Goal: Task Accomplishment & Management: Complete application form

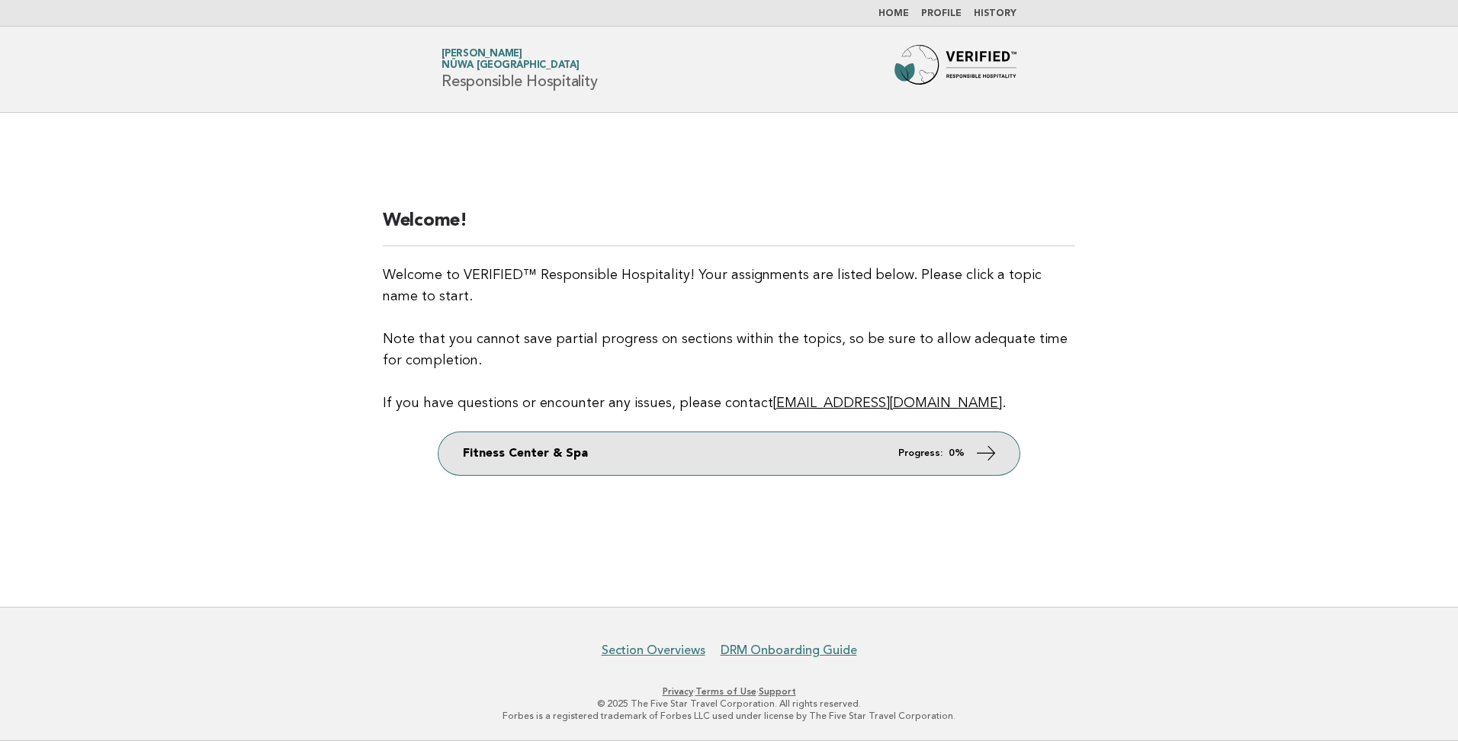
click at [708, 451] on link "Fitness Center & Spa Progress: 0%" at bounding box center [729, 453] width 581 height 43
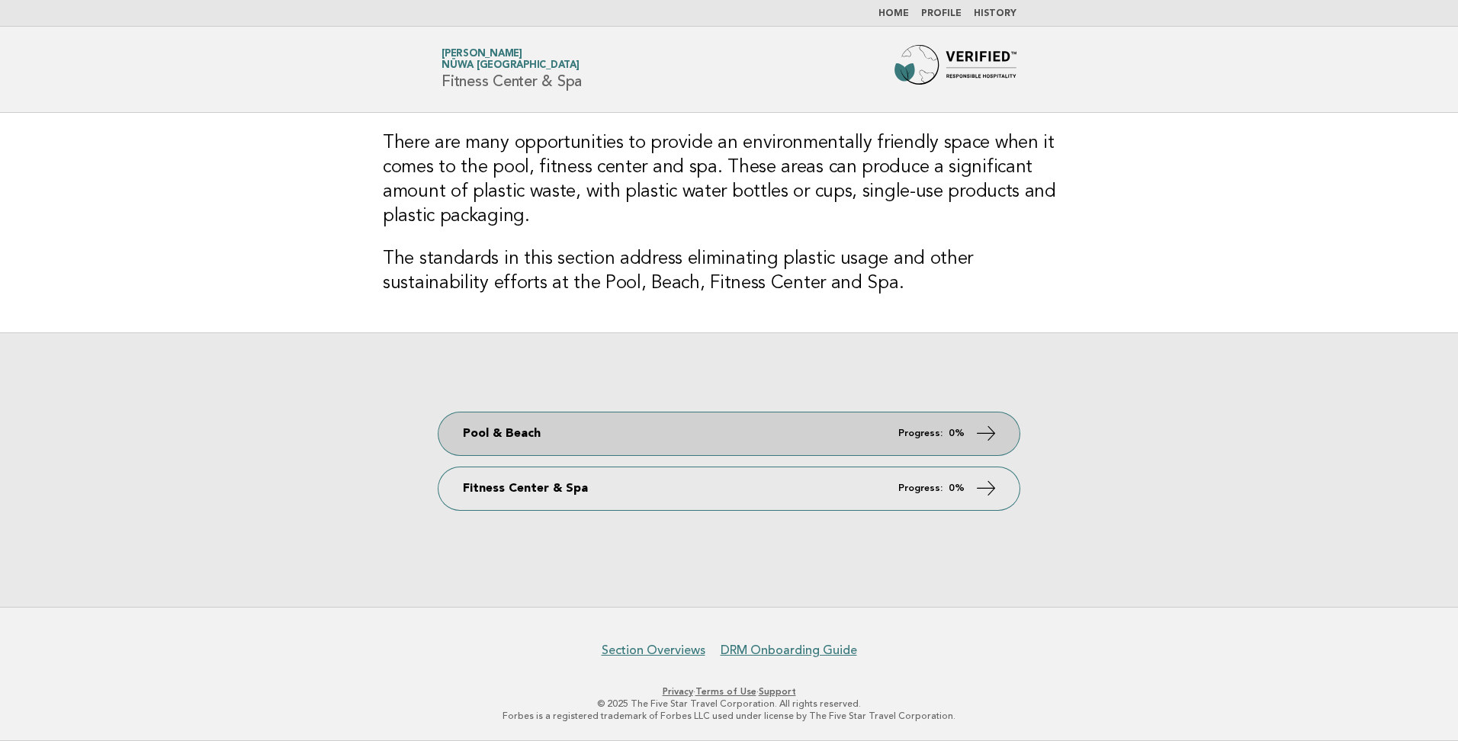
click at [751, 445] on link "Pool & Beach Progress: 0%" at bounding box center [729, 434] width 581 height 43
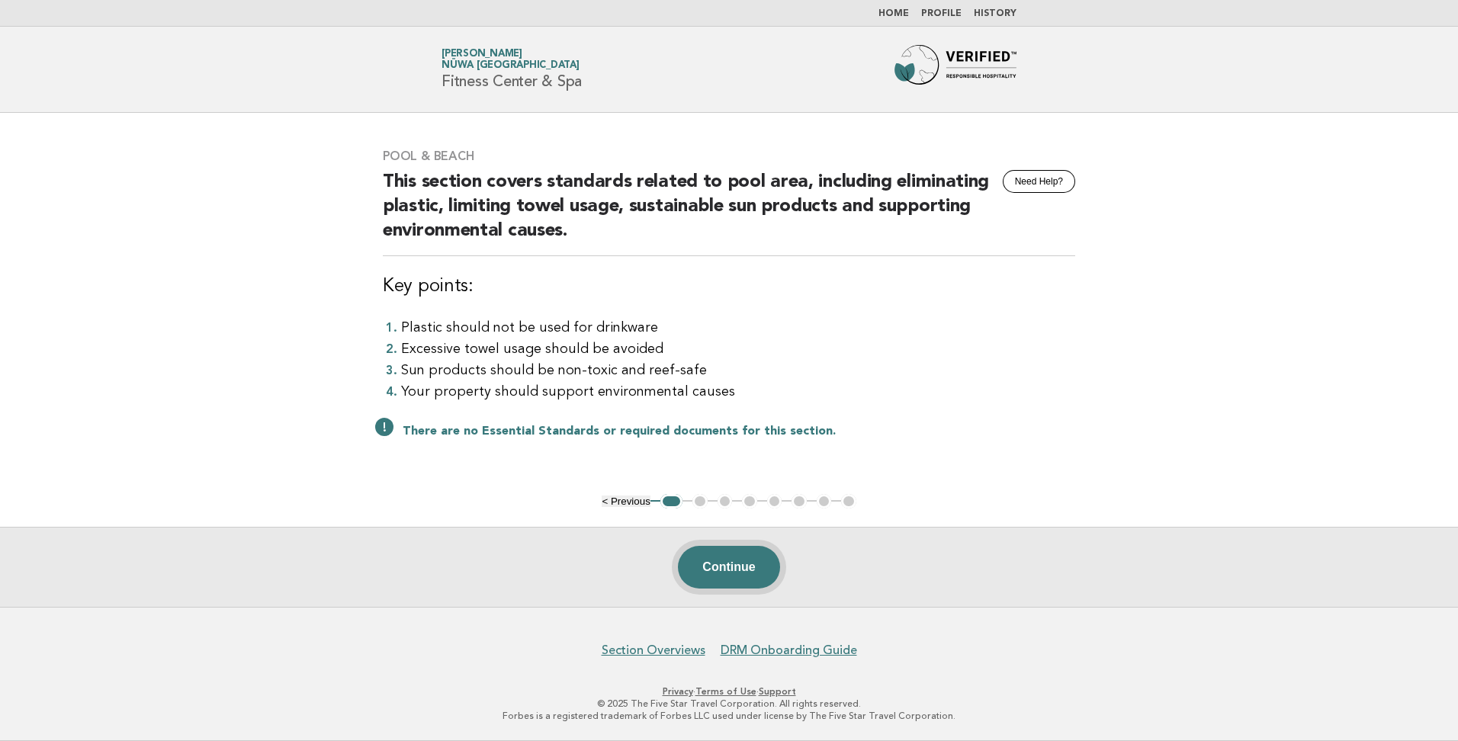
click at [744, 569] on button "Continue" at bounding box center [728, 567] width 101 height 43
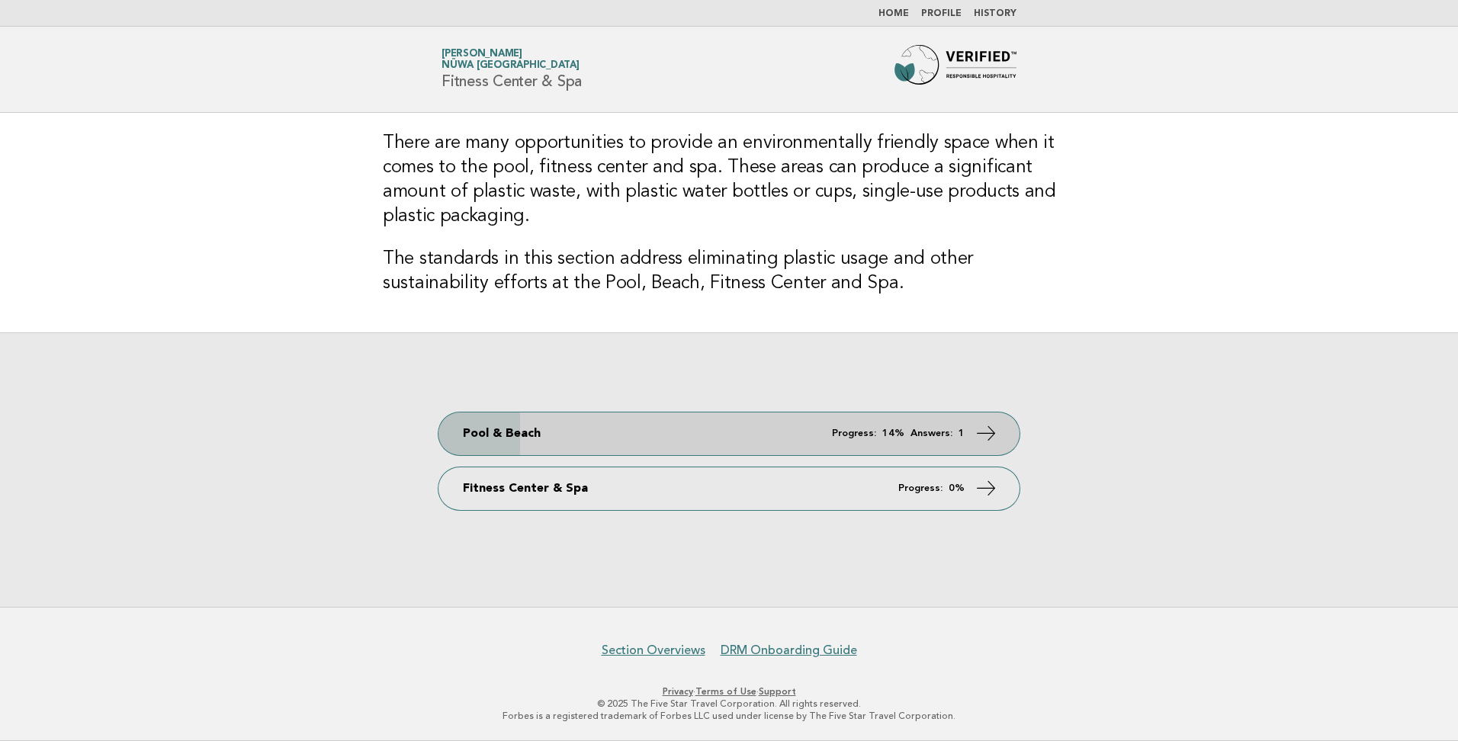
click at [590, 433] on link "Pool & Beach Progress: 14% Answers: 1" at bounding box center [729, 434] width 581 height 43
click at [977, 435] on icon at bounding box center [987, 433] width 22 height 22
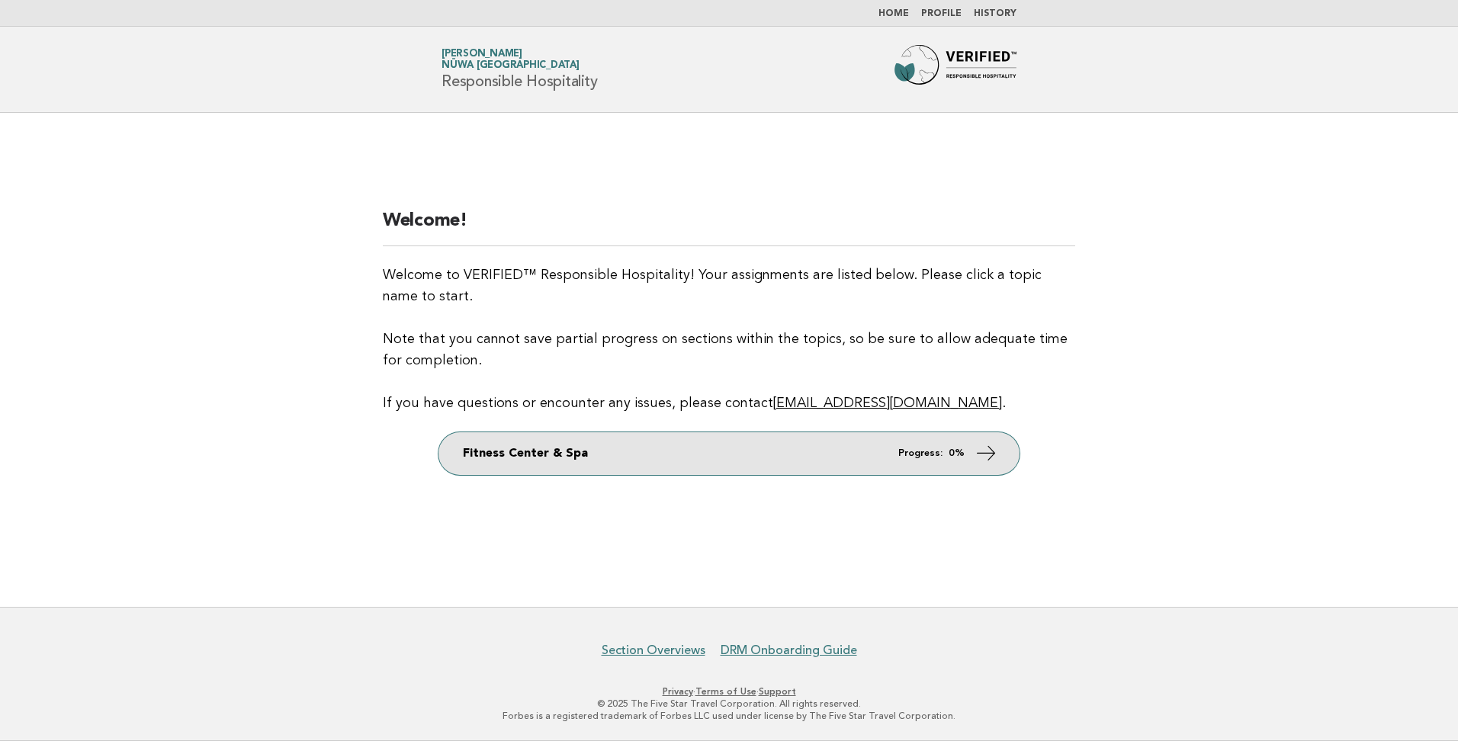
click at [586, 460] on link "Fitness Center & Spa Progress: 0%" at bounding box center [729, 453] width 581 height 43
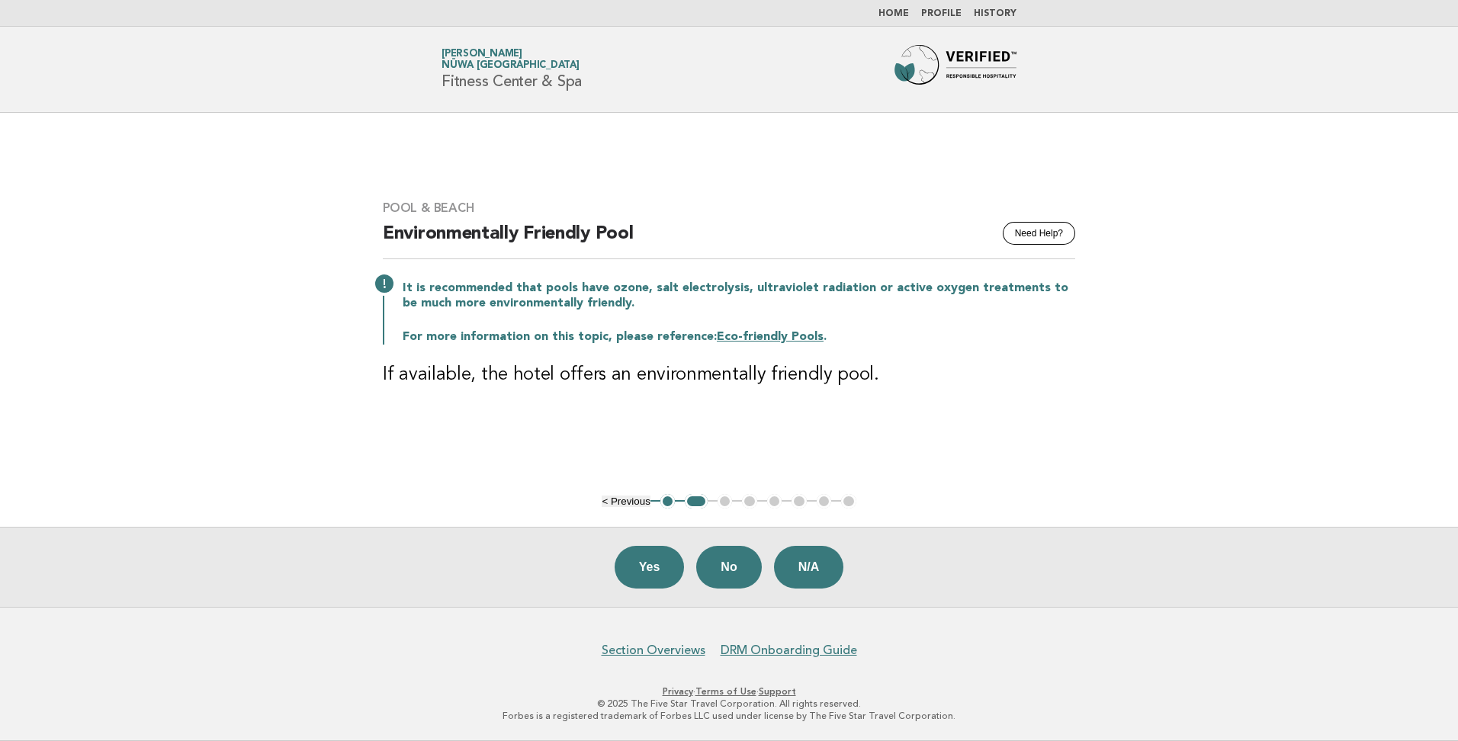
click at [622, 504] on button "< Previous" at bounding box center [626, 501] width 48 height 11
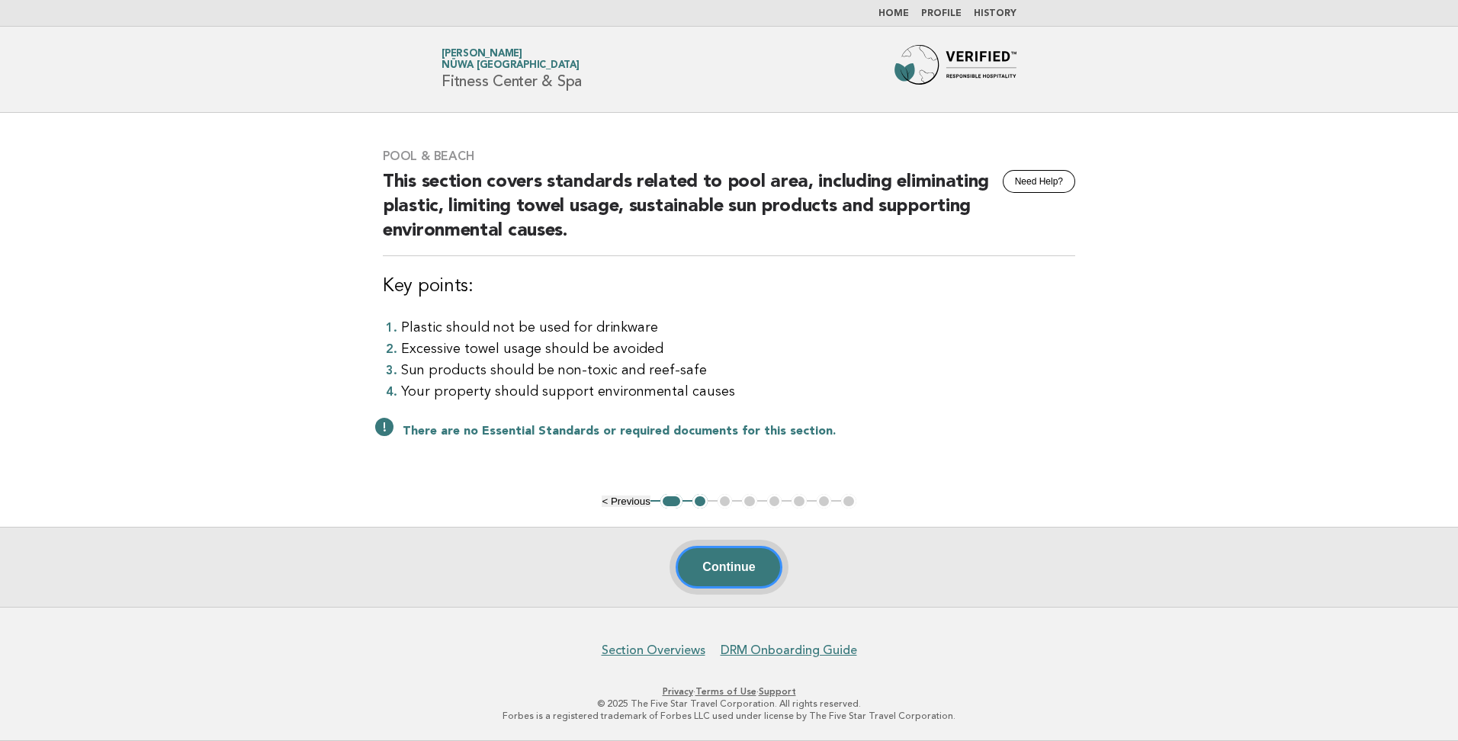
click at [749, 577] on button "Continue" at bounding box center [729, 567] width 106 height 43
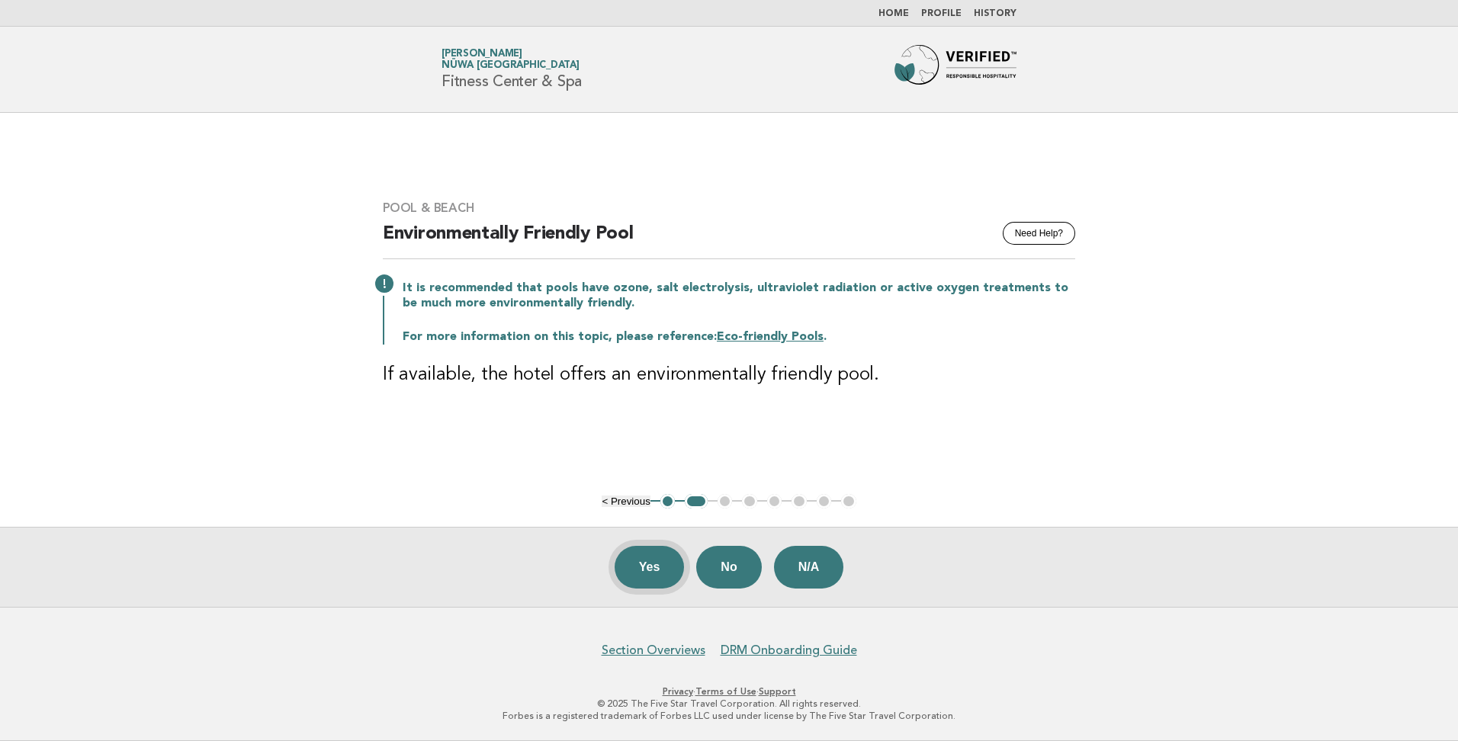
click at [648, 568] on button "Yes" at bounding box center [650, 567] width 70 height 43
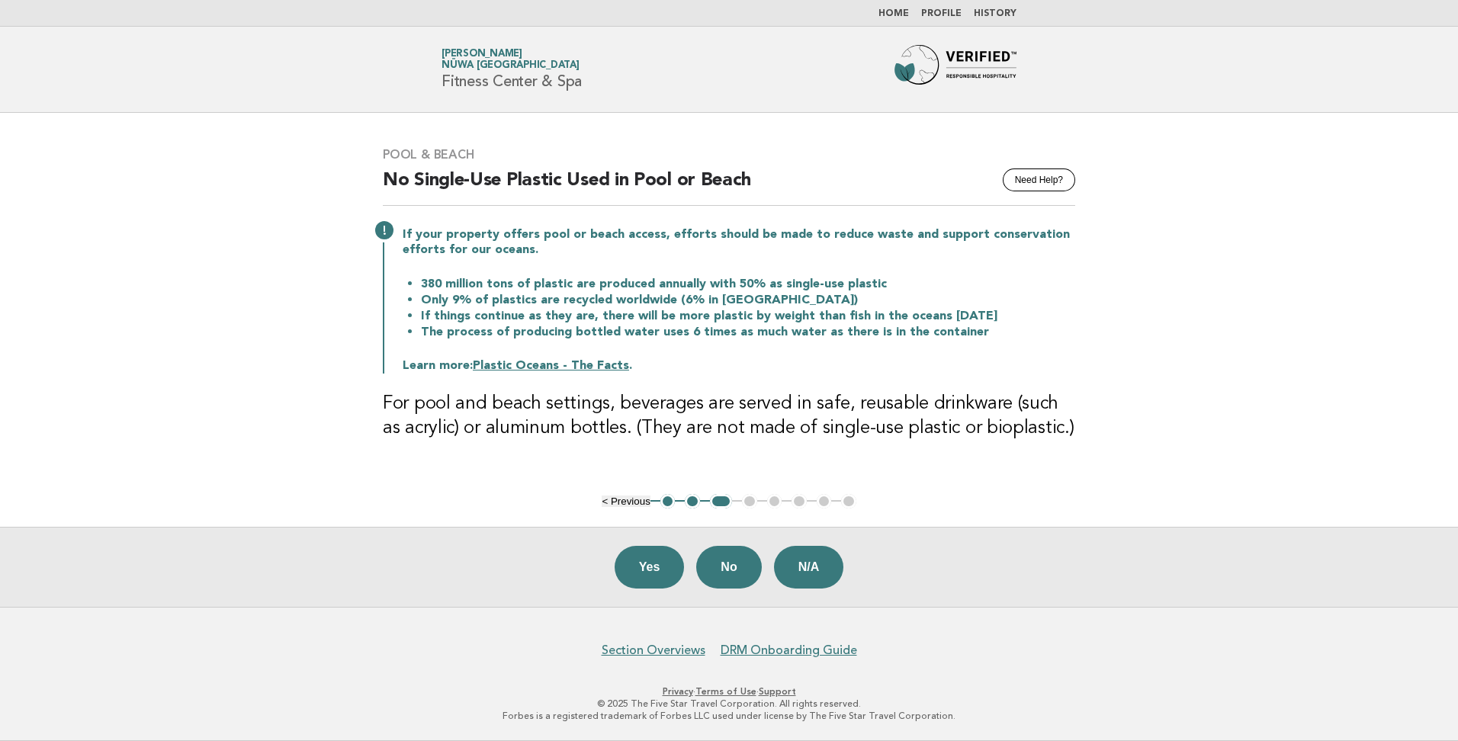
click at [648, 568] on button "Yes" at bounding box center [650, 567] width 70 height 43
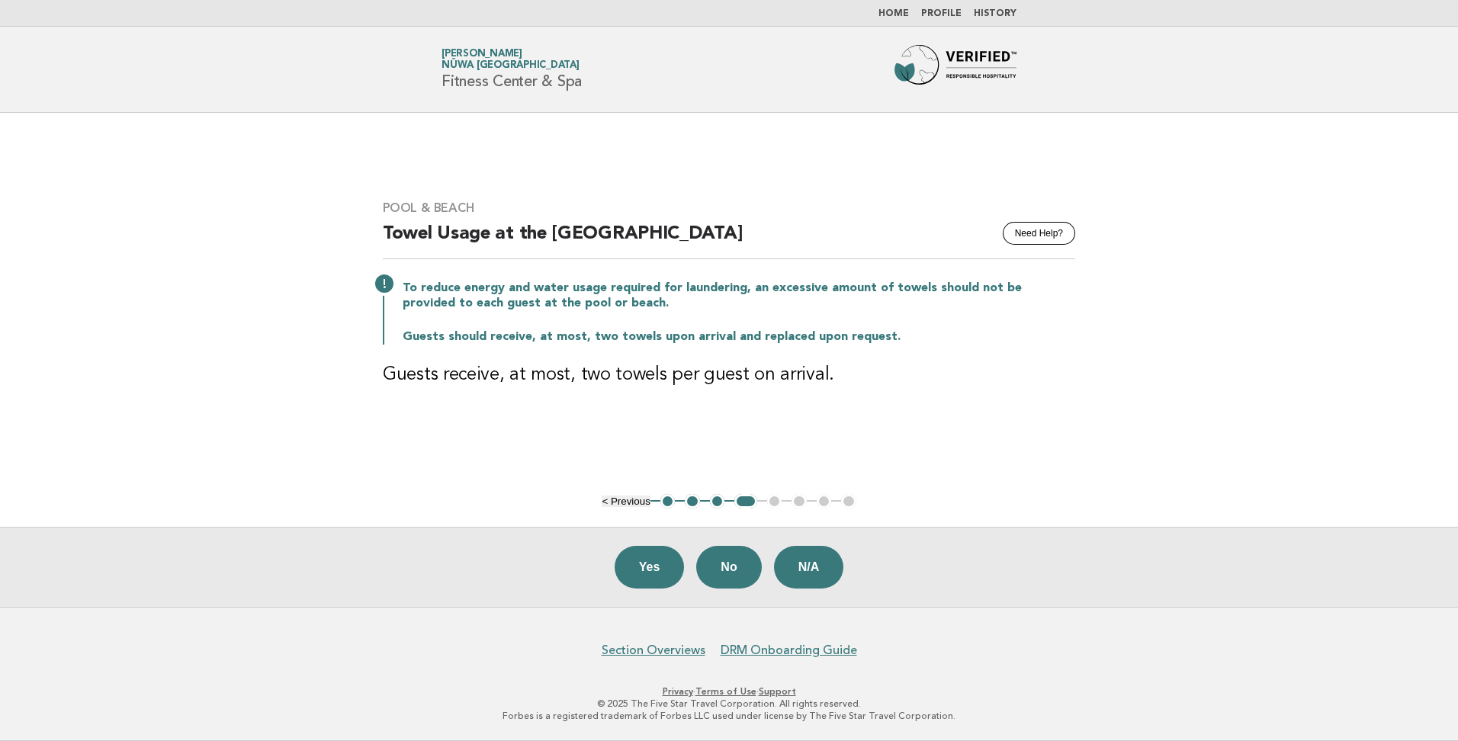
click at [648, 568] on button "Yes" at bounding box center [650, 567] width 70 height 43
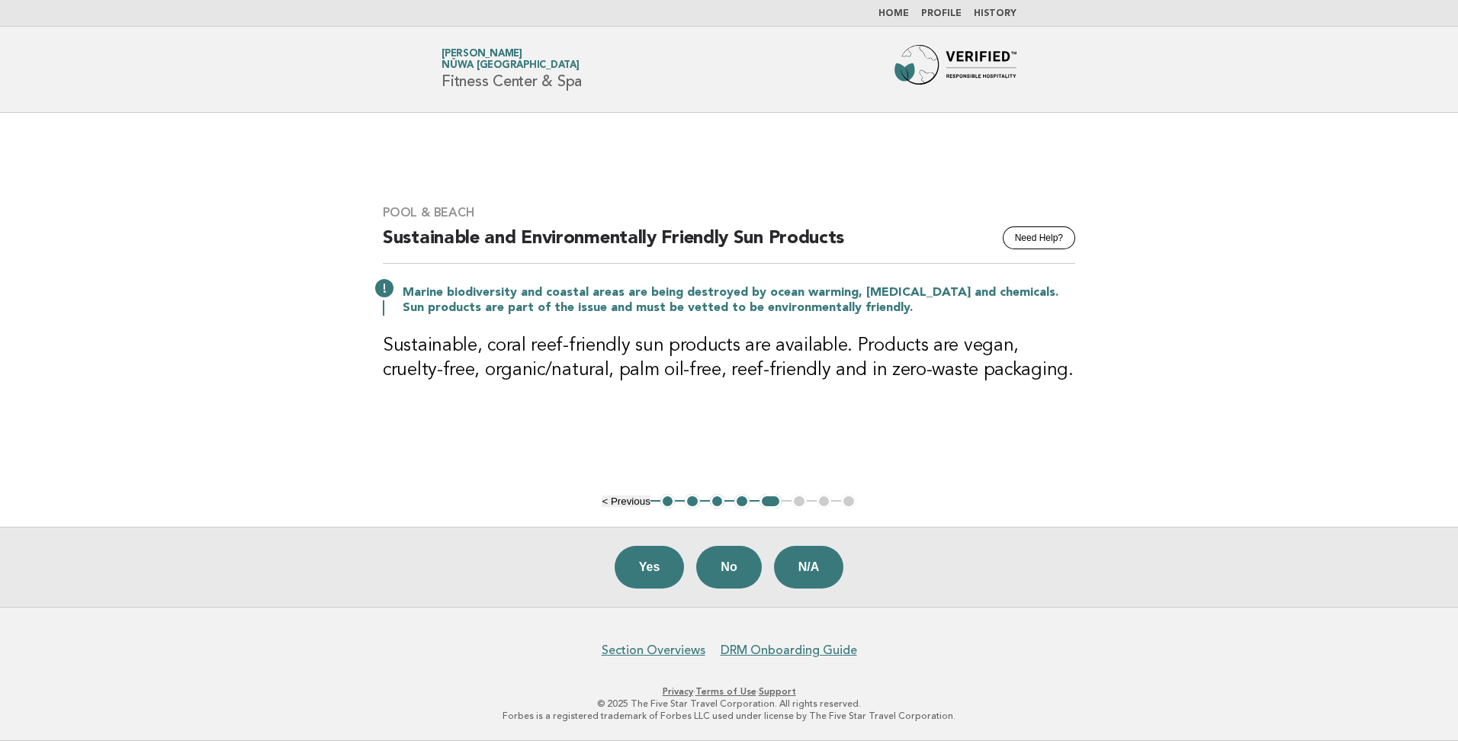
click at [648, 568] on button "Yes" at bounding box center [650, 567] width 70 height 43
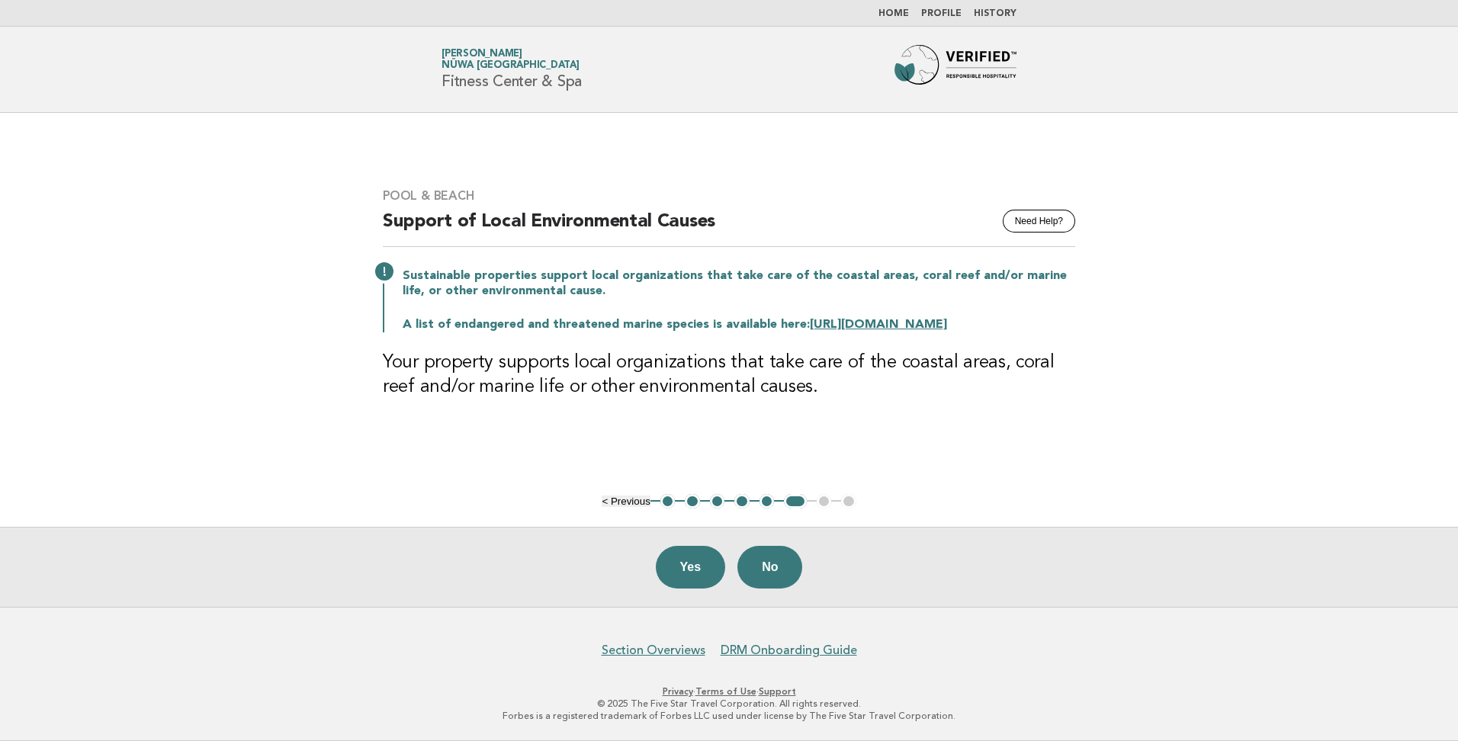
click at [648, 568] on div "Yes No" at bounding box center [729, 567] width 1458 height 80
click at [675, 572] on button "Yes" at bounding box center [691, 567] width 70 height 43
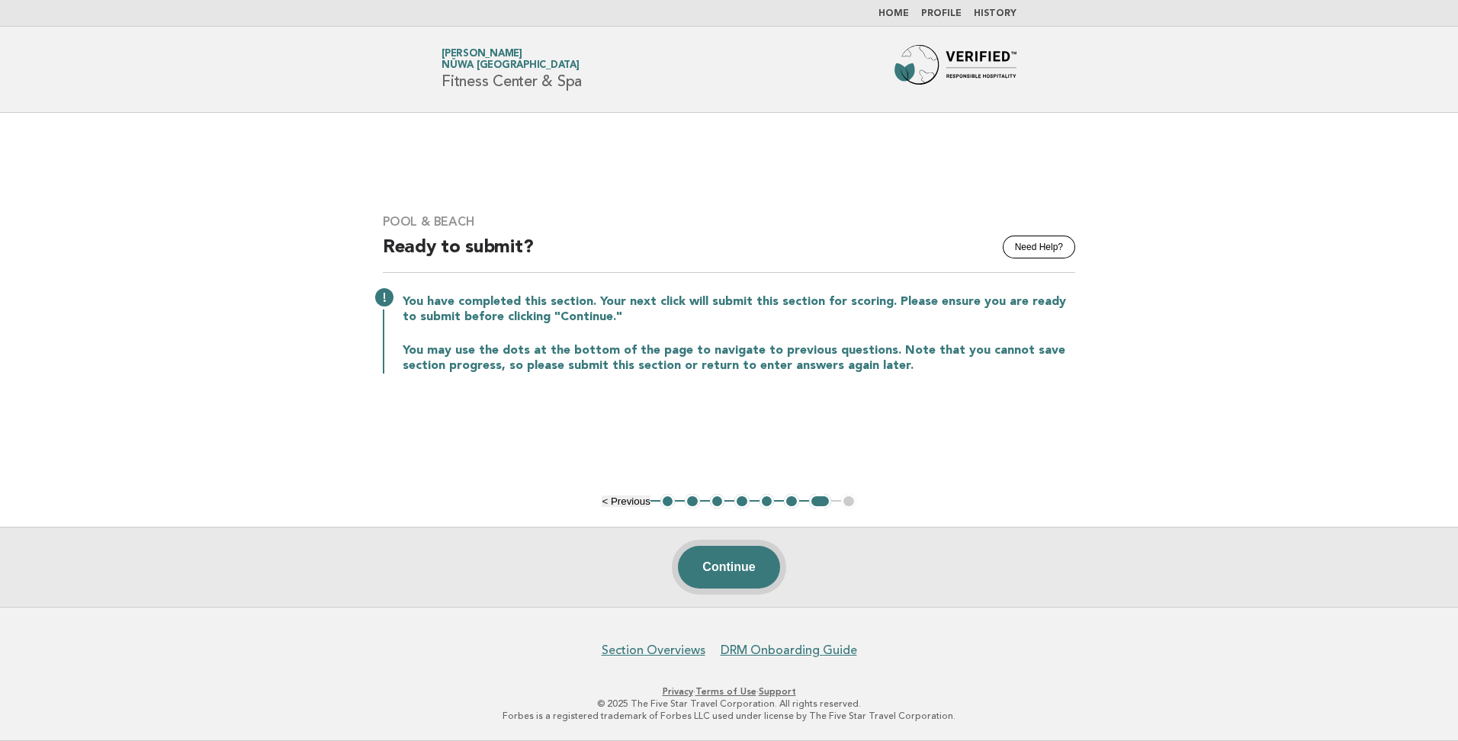
click at [701, 571] on button "Continue" at bounding box center [728, 567] width 101 height 43
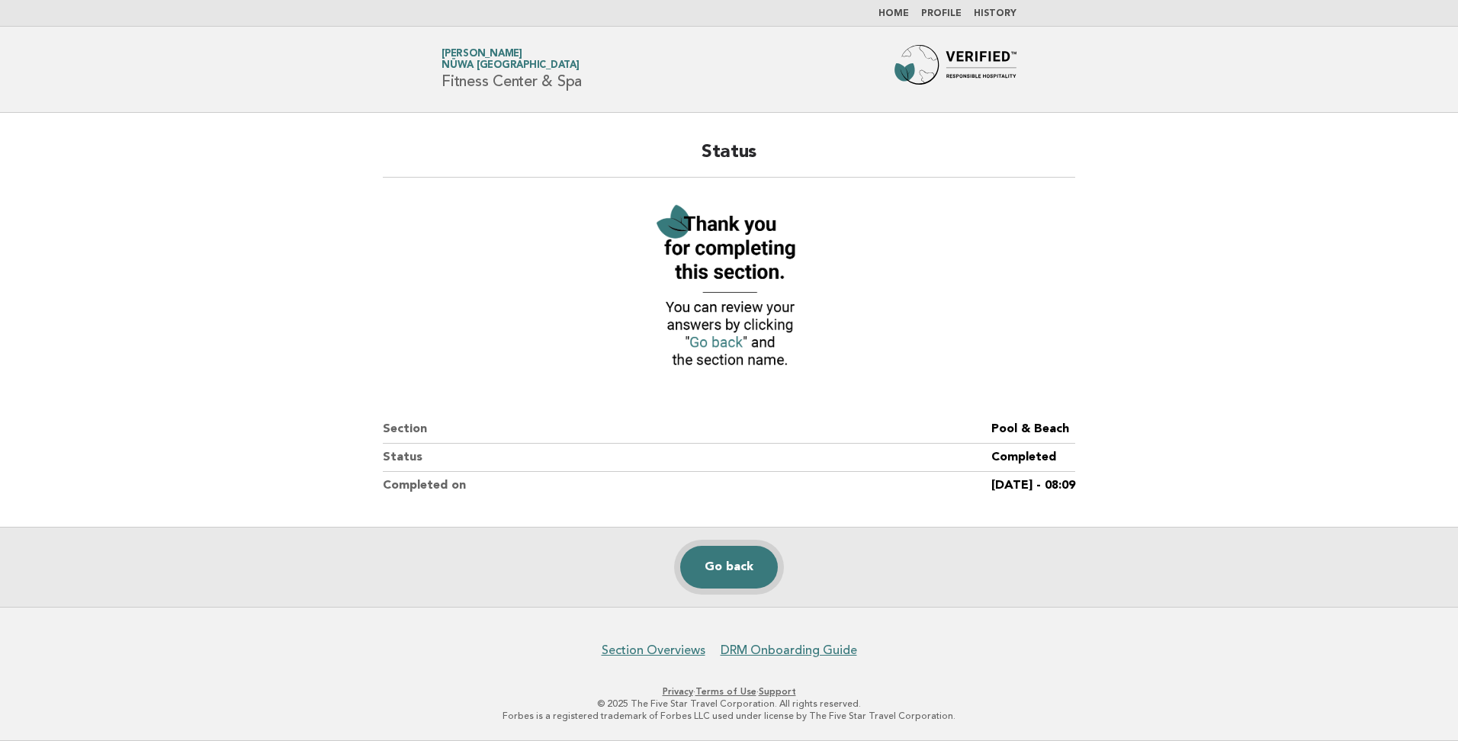
click at [705, 564] on link "Go back" at bounding box center [729, 567] width 98 height 43
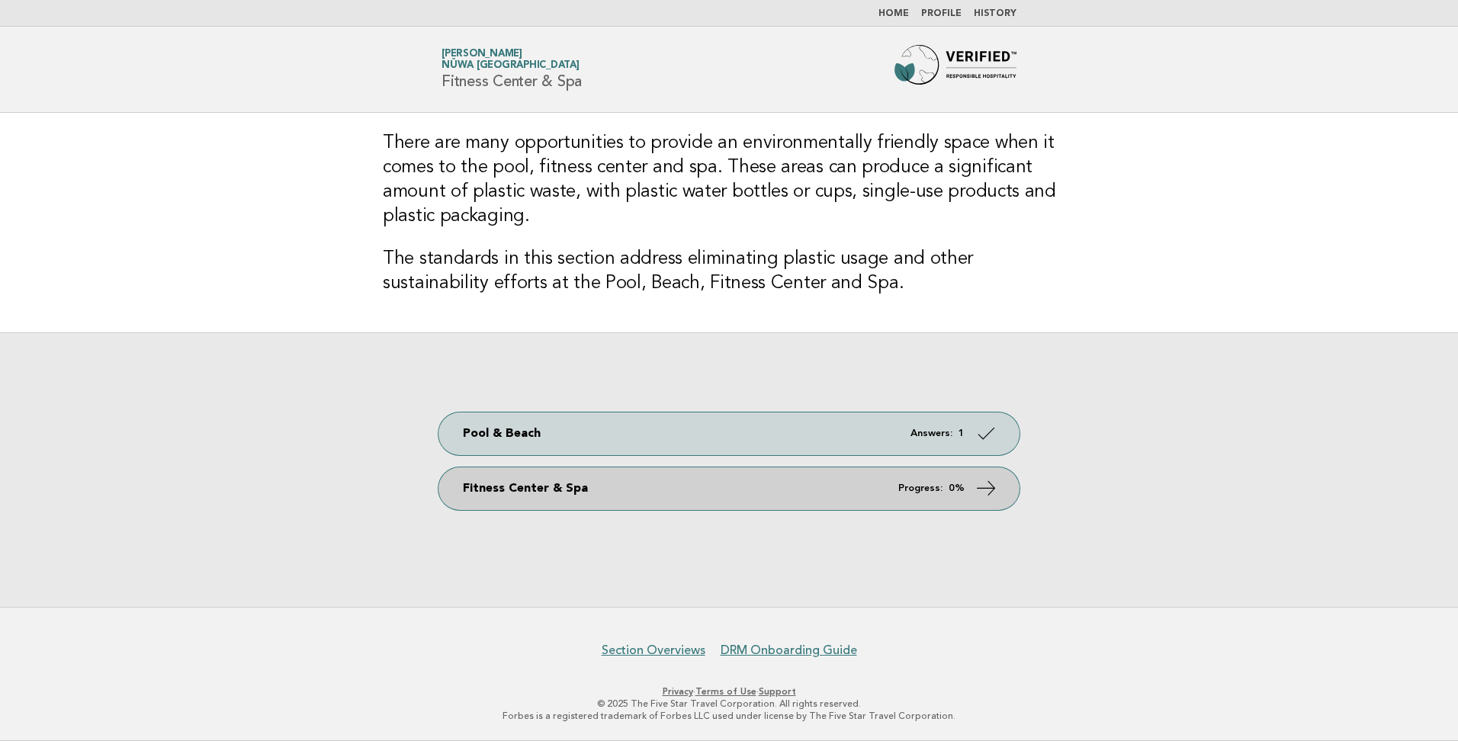
click at [555, 487] on link "Fitness Center & Spa Progress: 0%" at bounding box center [729, 489] width 581 height 43
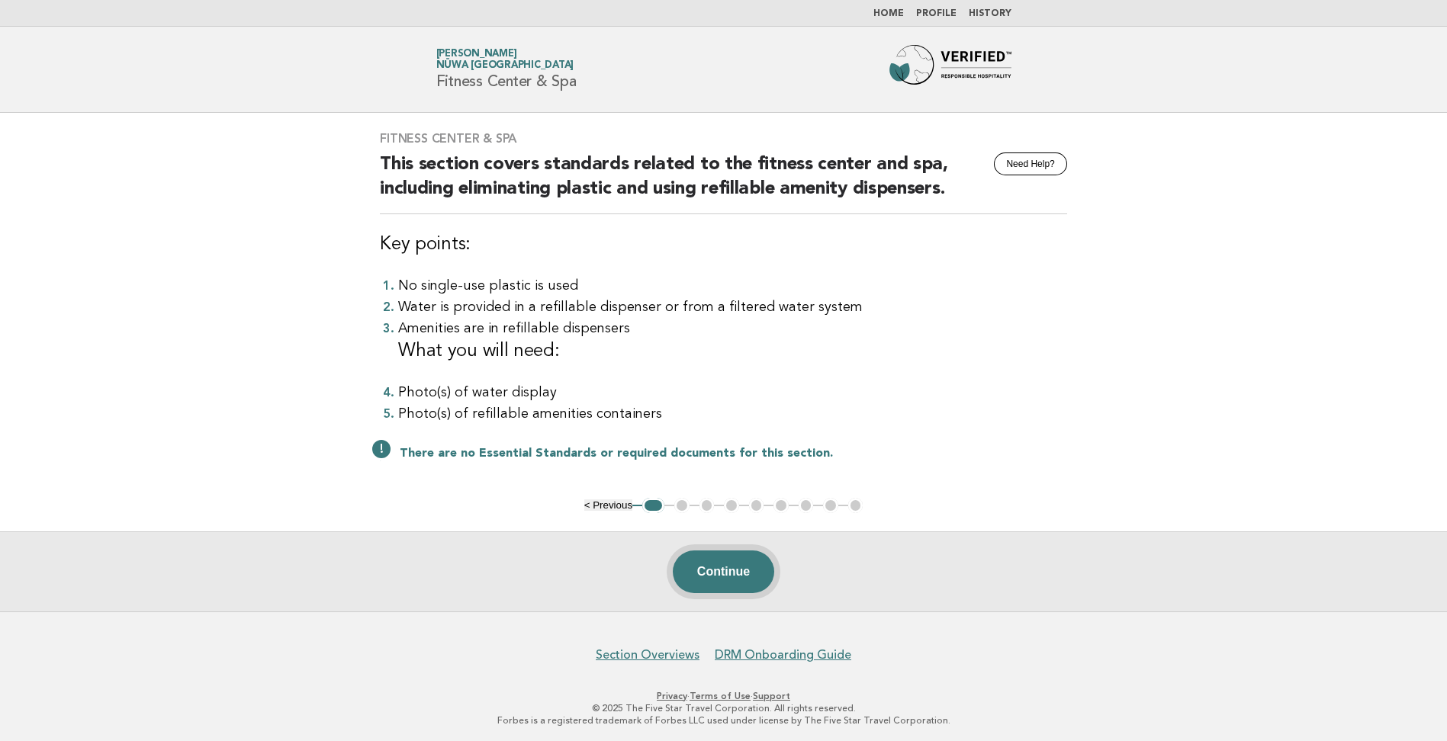
click at [712, 567] on button "Continue" at bounding box center [723, 572] width 101 height 43
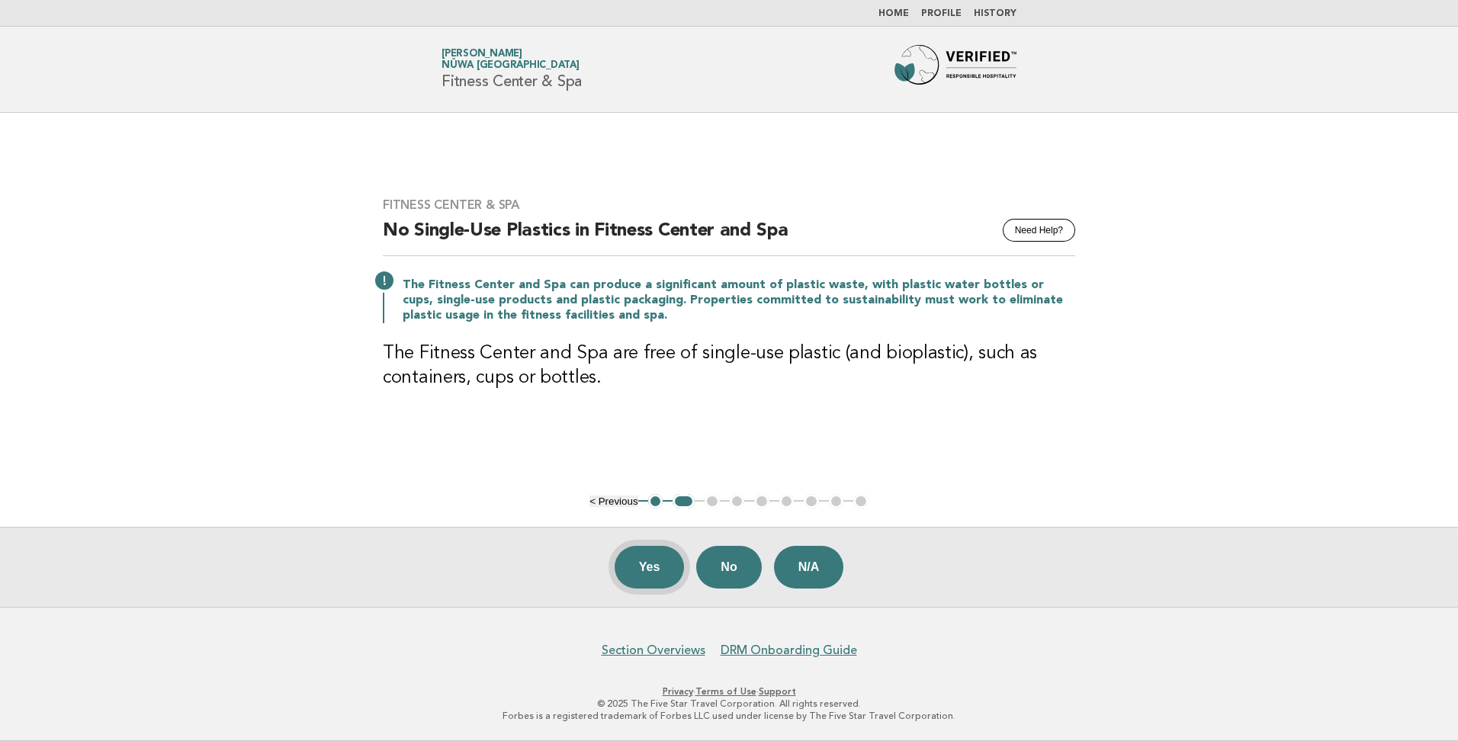
click at [657, 577] on button "Yes" at bounding box center [650, 567] width 70 height 43
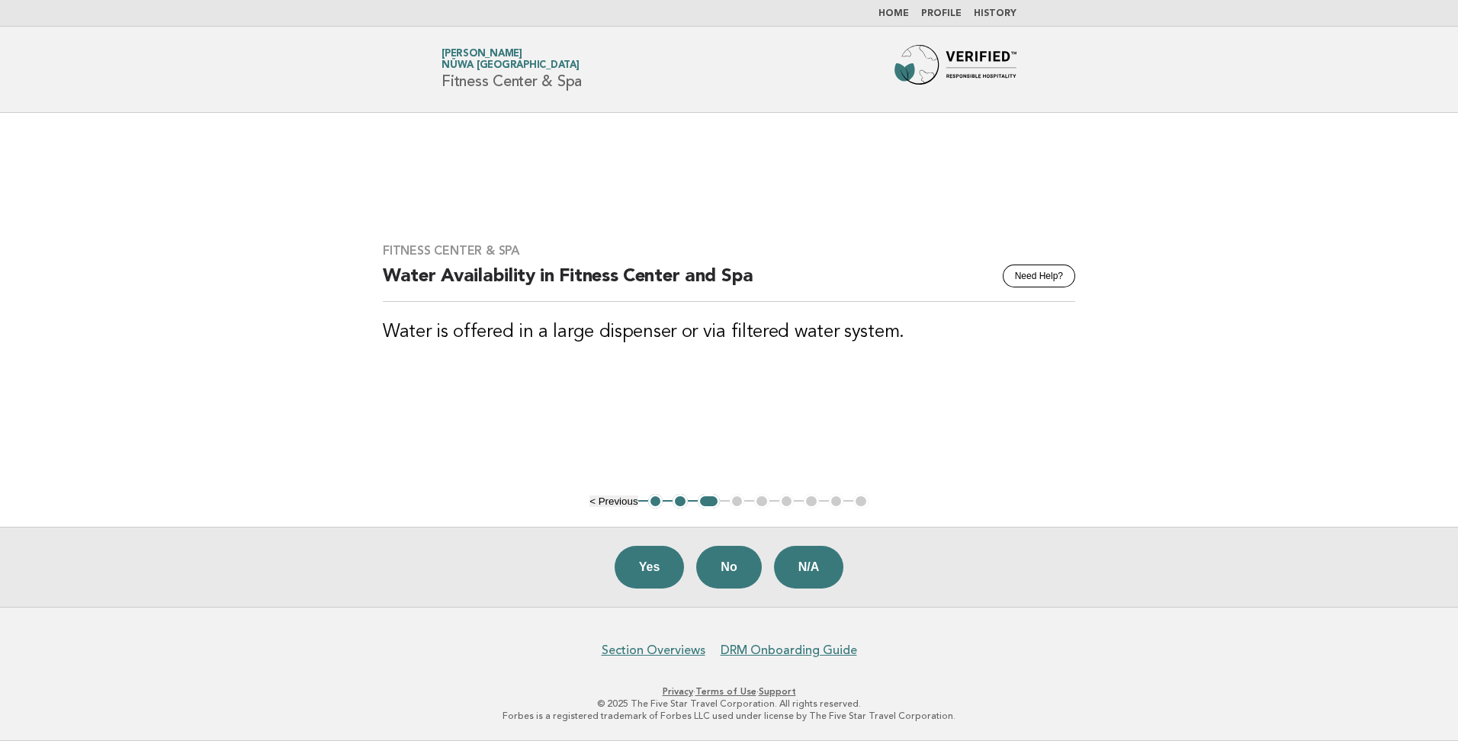
click at [648, 571] on button "Yes" at bounding box center [650, 567] width 70 height 43
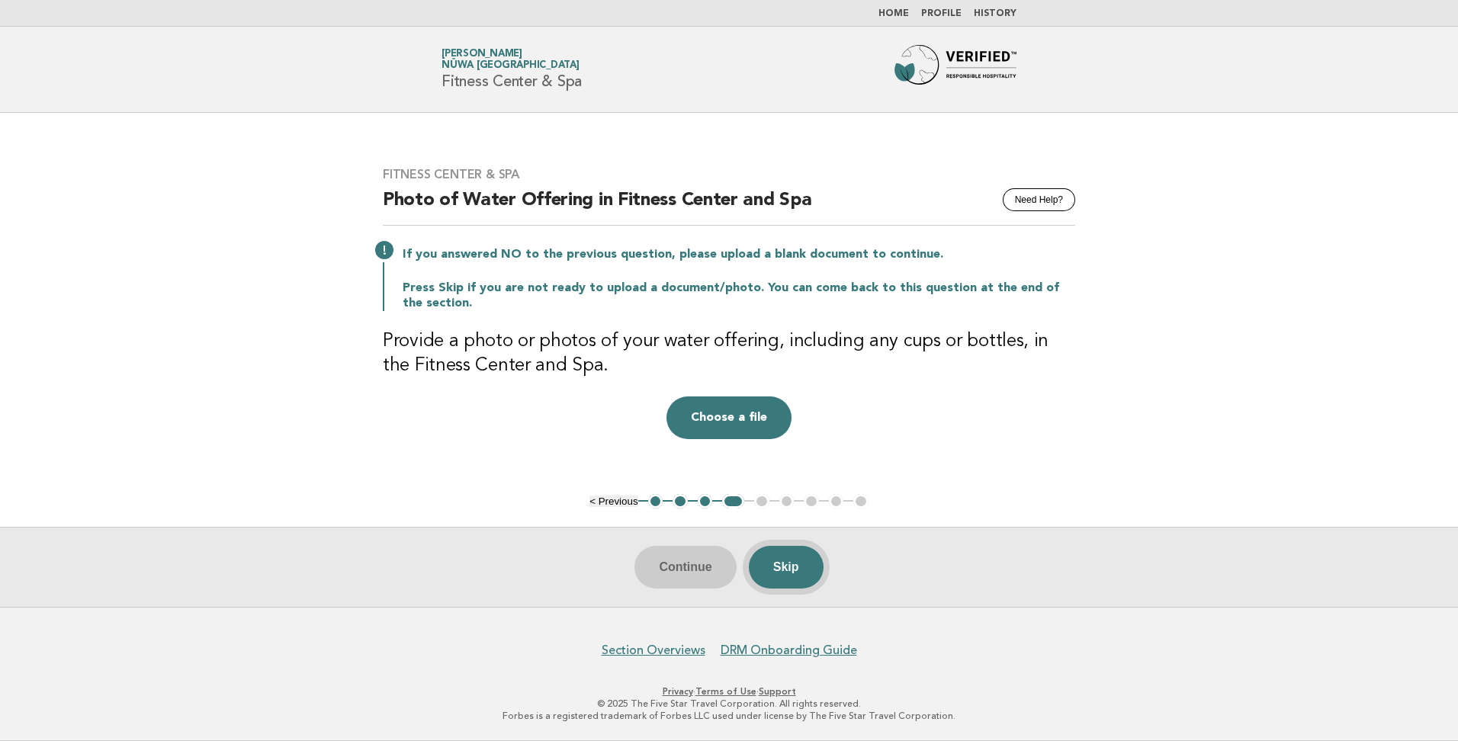
click at [798, 564] on button "Skip" at bounding box center [786, 567] width 75 height 43
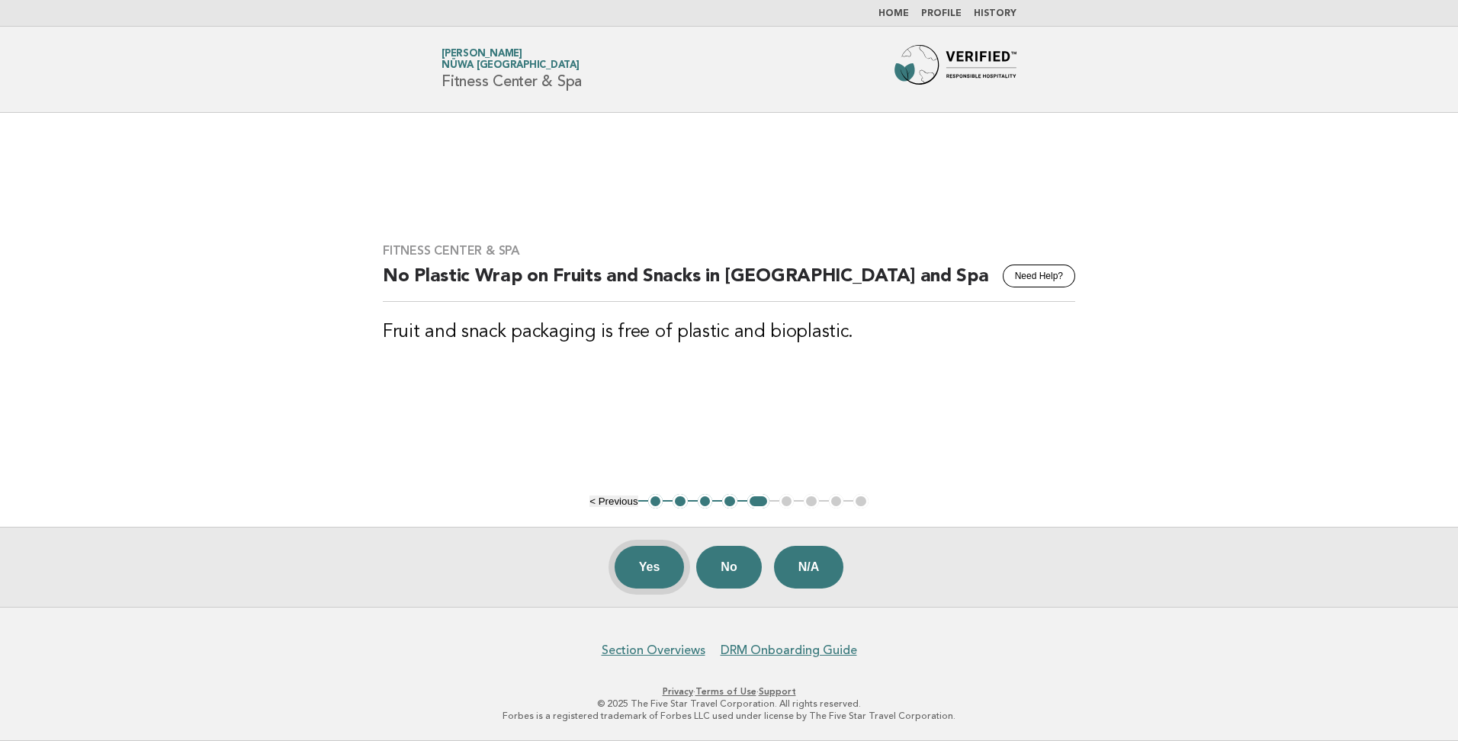
click at [659, 571] on button "Yes" at bounding box center [650, 567] width 70 height 43
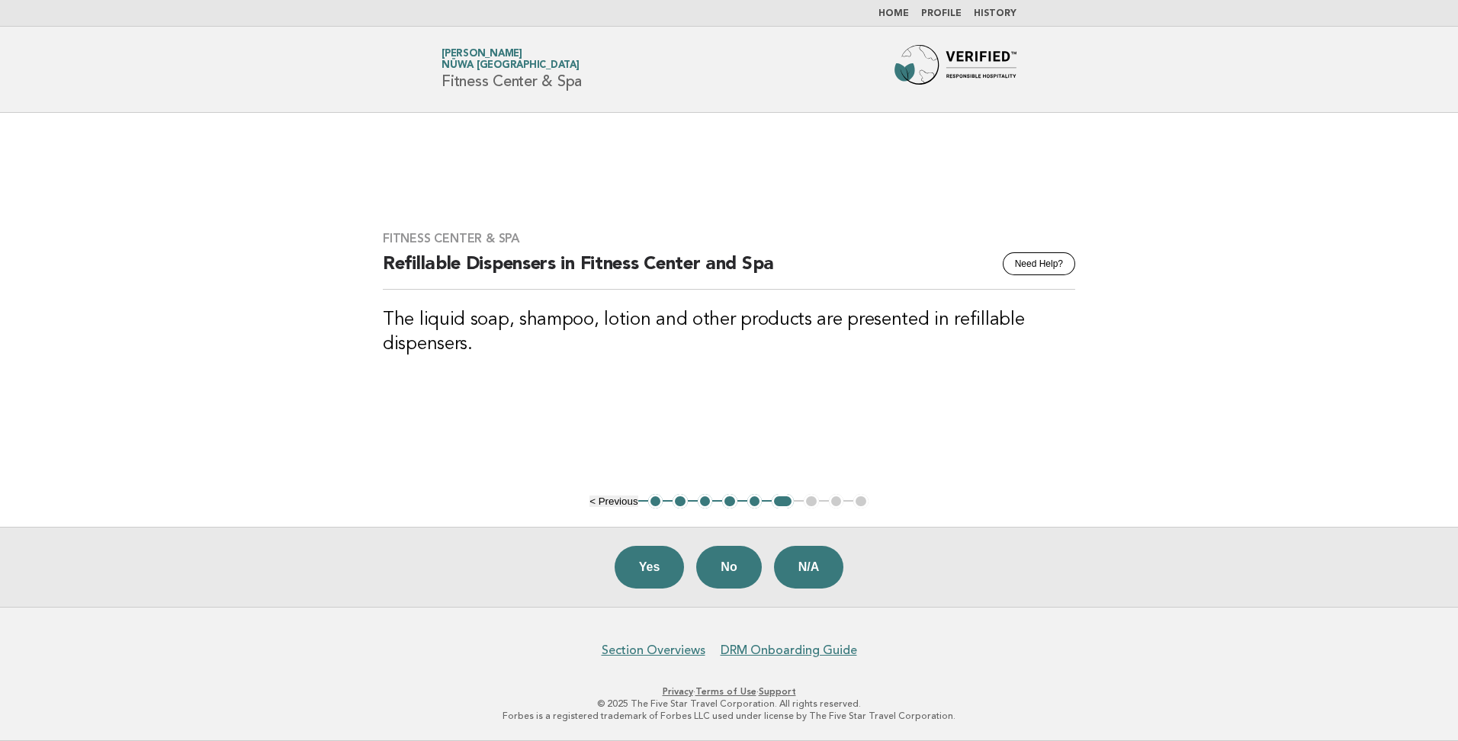
click at [659, 571] on button "Yes" at bounding box center [650, 567] width 70 height 43
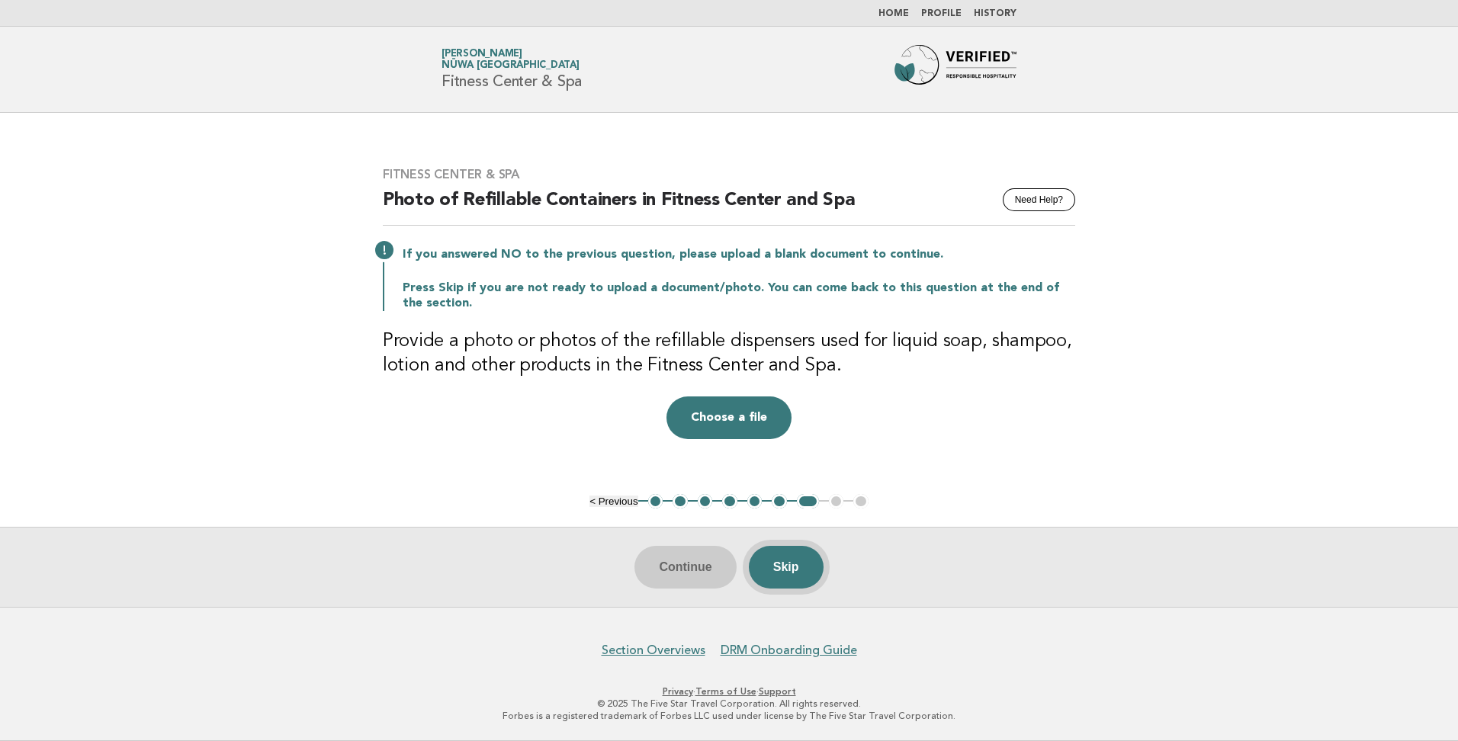
click at [806, 563] on button "Skip" at bounding box center [786, 567] width 75 height 43
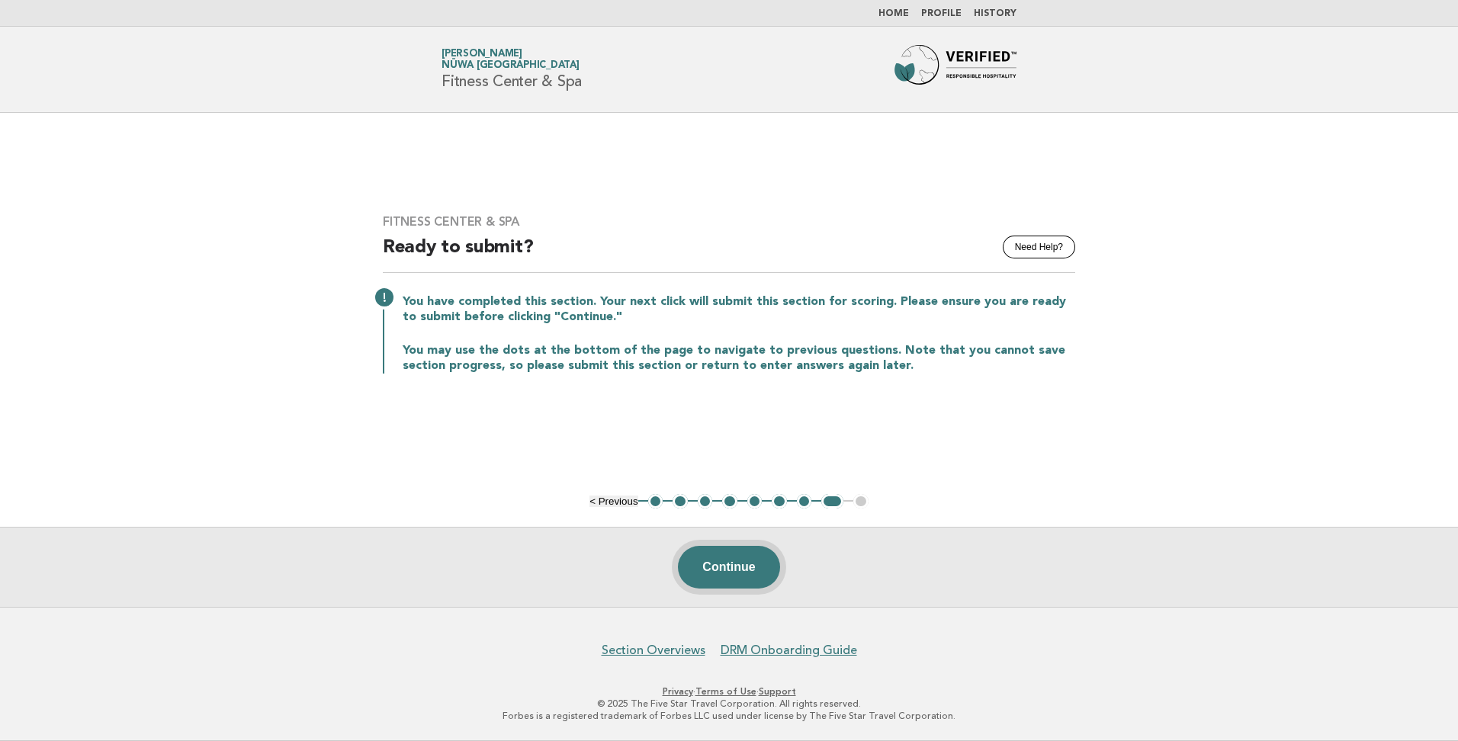
click at [730, 567] on button "Continue" at bounding box center [728, 567] width 101 height 43
